Goal: Book appointment/travel/reservation

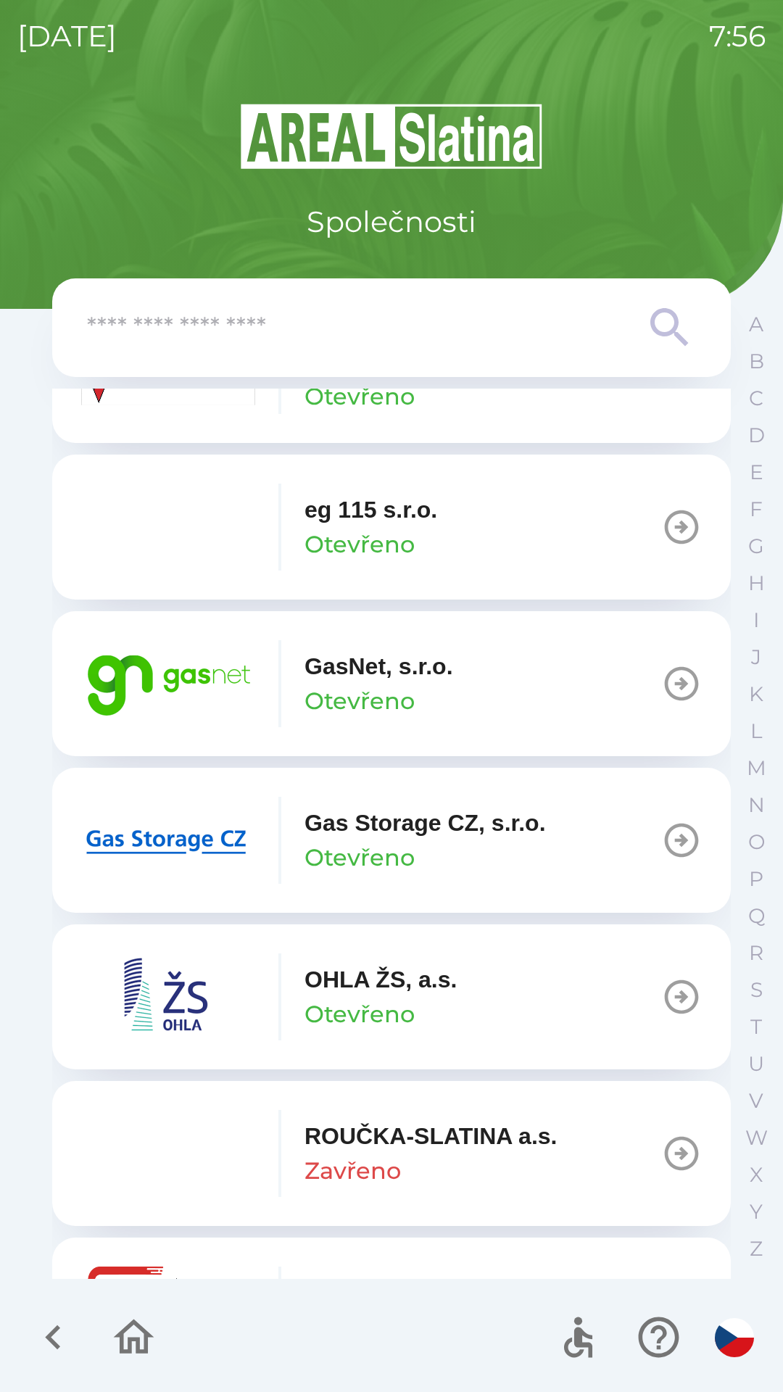
scroll to position [927, 0]
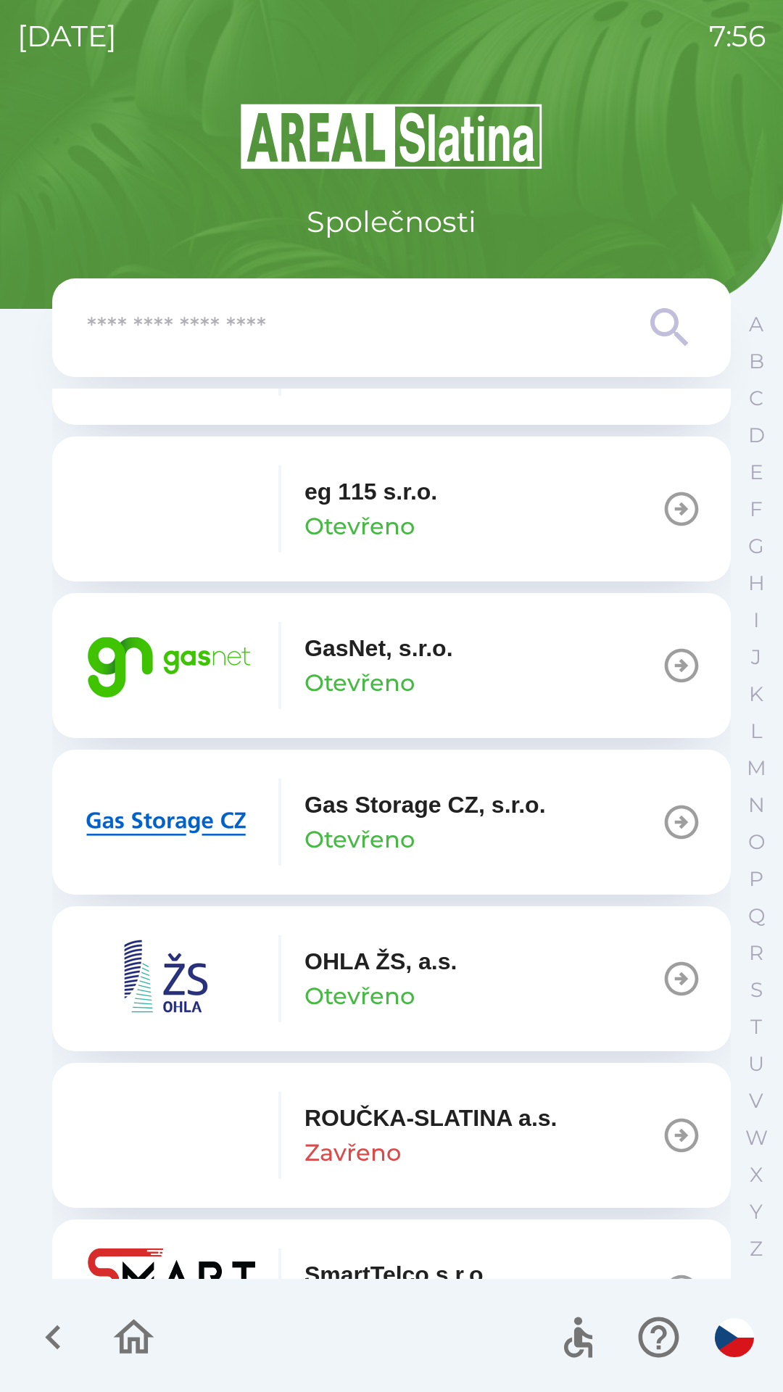
click at [666, 817] on icon "button" at bounding box center [681, 822] width 41 height 41
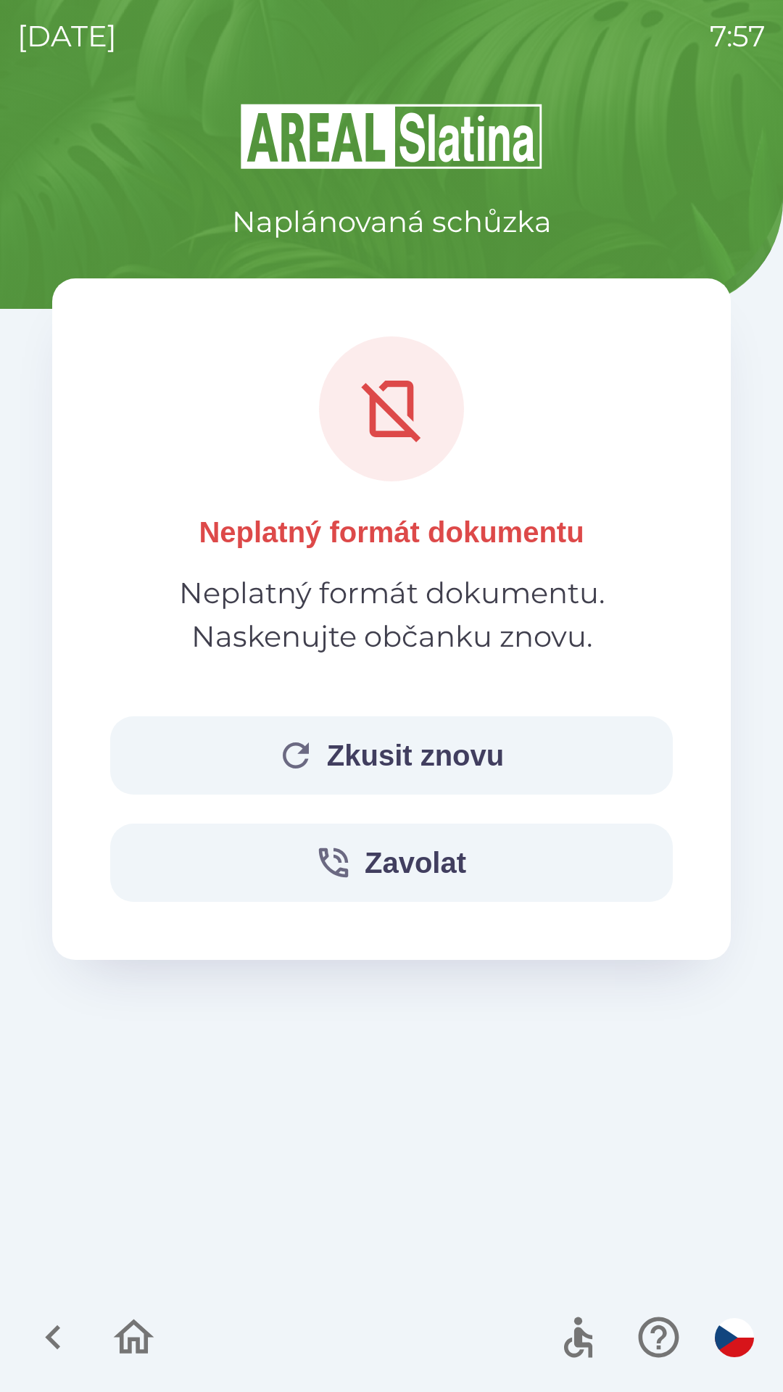
click at [397, 740] on button "Zkusit znovu" at bounding box center [391, 756] width 563 height 78
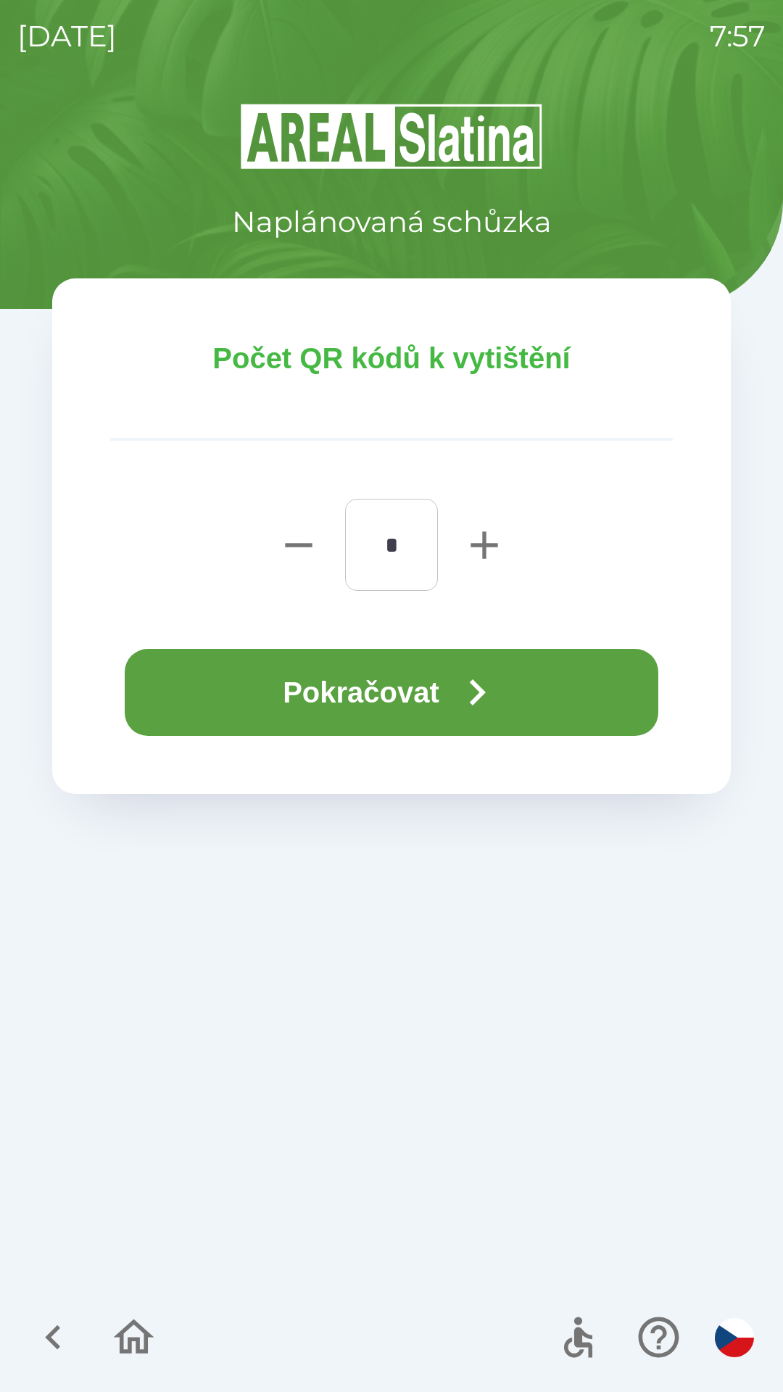
click at [486, 691] on icon "button" at bounding box center [478, 693] width 16 height 26
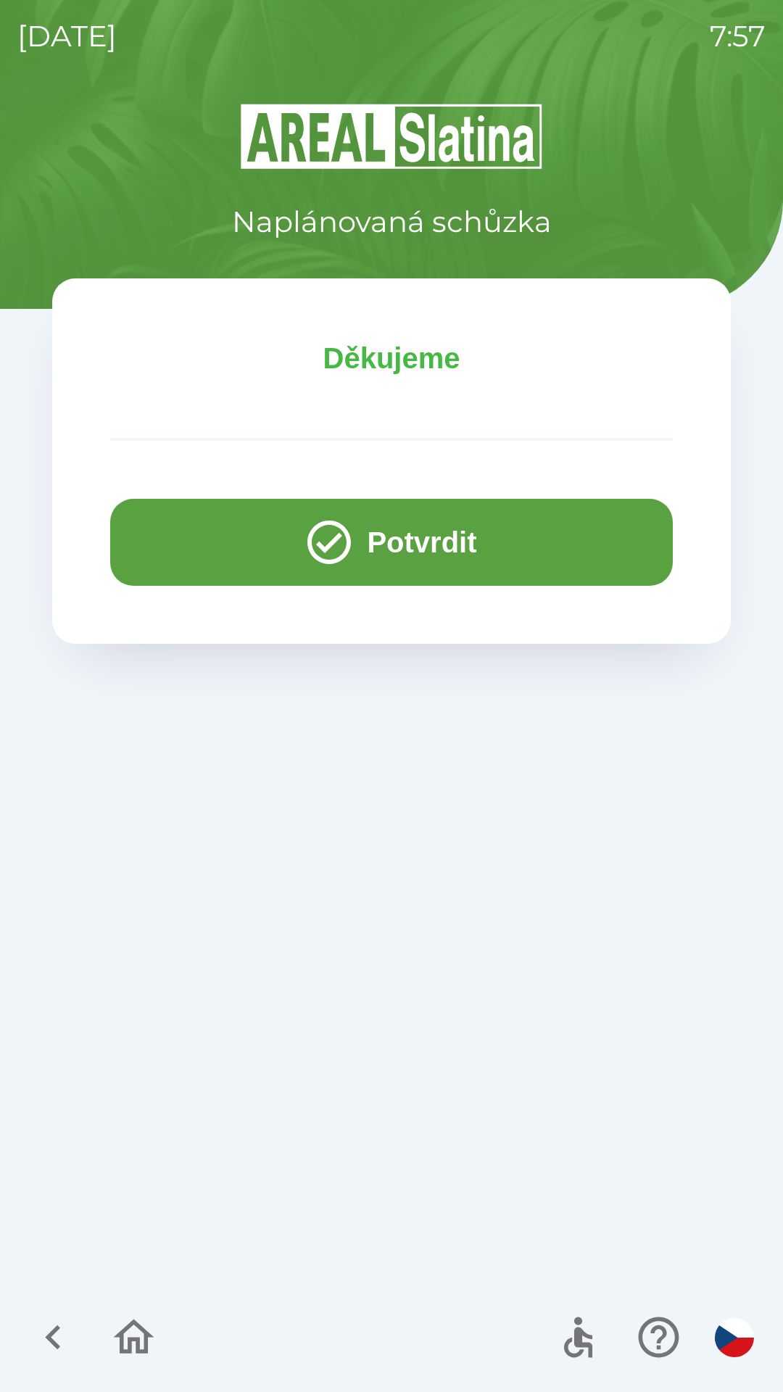
click at [141, 1329] on icon "button" at bounding box center [134, 1337] width 41 height 35
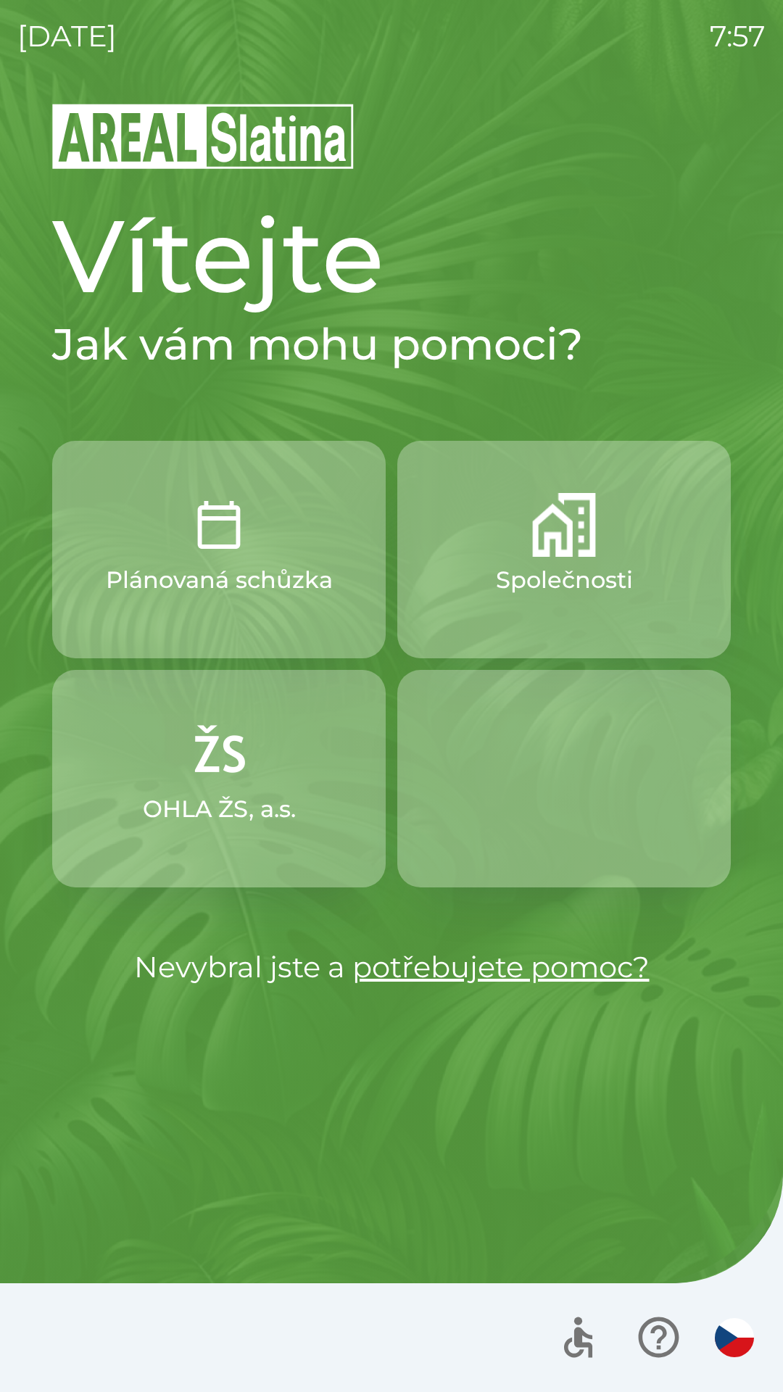
click at [519, 579] on p "Společnosti" at bounding box center [564, 580] width 137 height 35
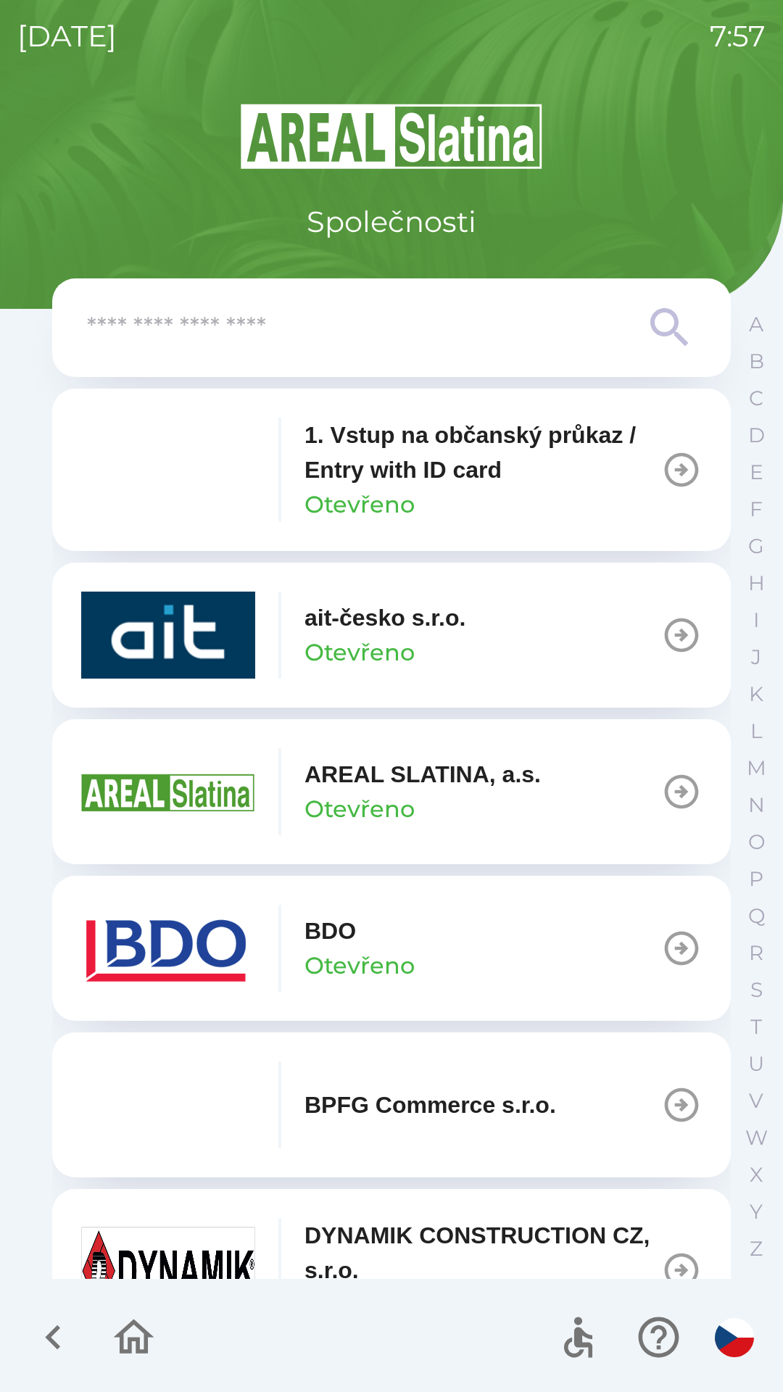
click at [372, 463] on p "1. Vstup na občanský průkaz / Entry with ID card" at bounding box center [483, 453] width 357 height 70
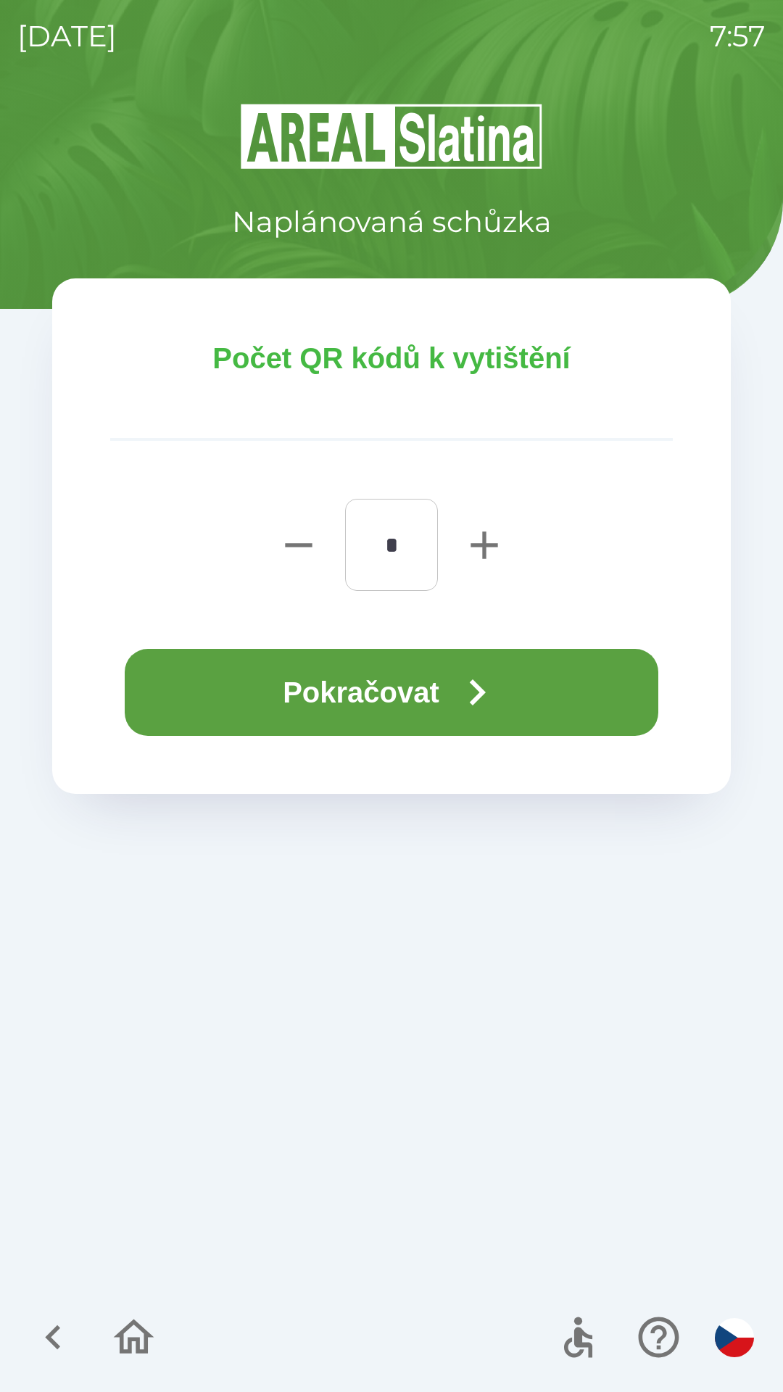
click at [408, 692] on button "Pokračovat" at bounding box center [392, 692] width 534 height 87
